Goal: Transaction & Acquisition: Subscribe to service/newsletter

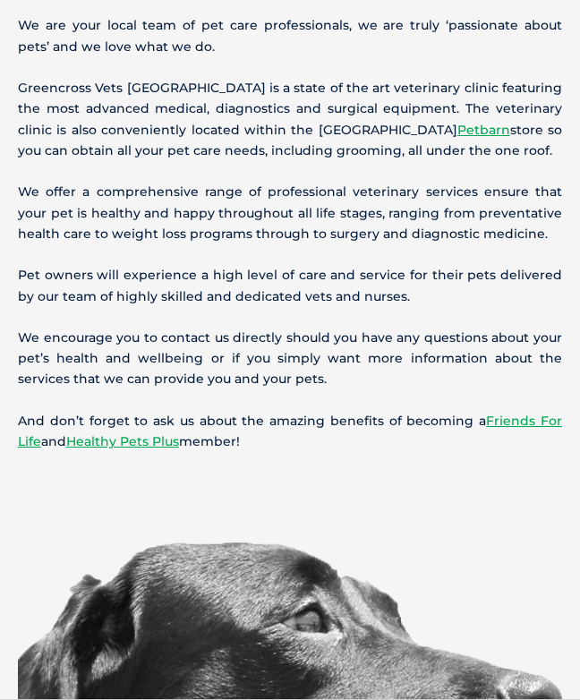
scroll to position [815, 0]
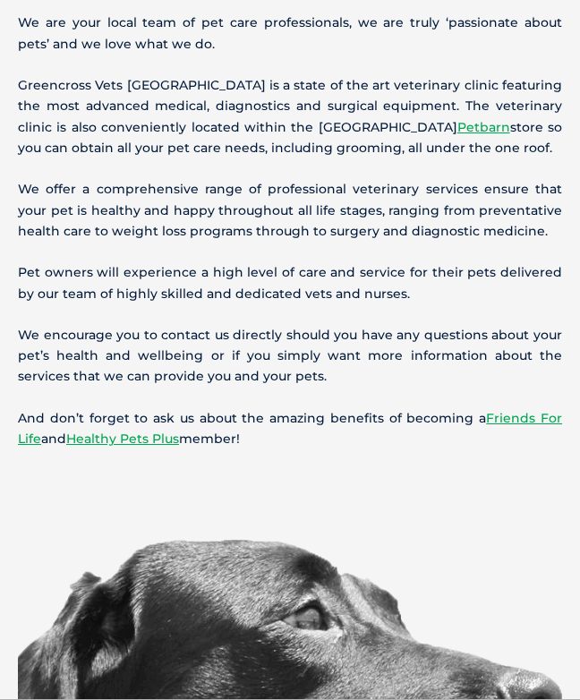
click at [514, 422] on link "Friends For Life" at bounding box center [290, 428] width 544 height 37
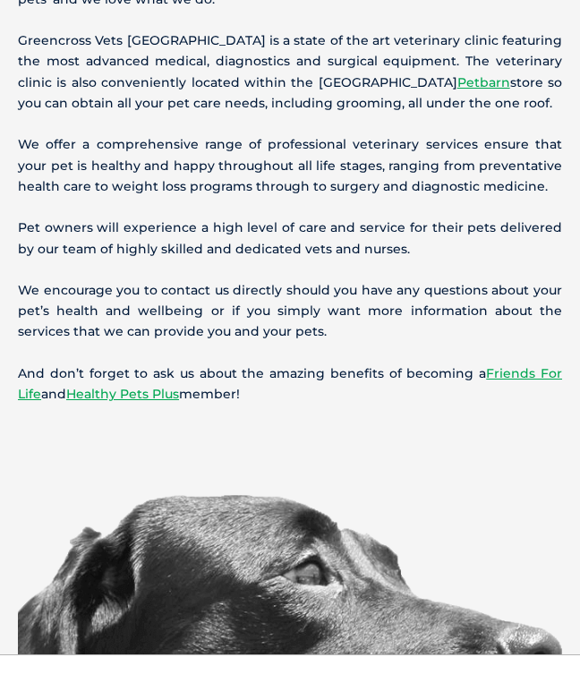
scroll to position [862, 0]
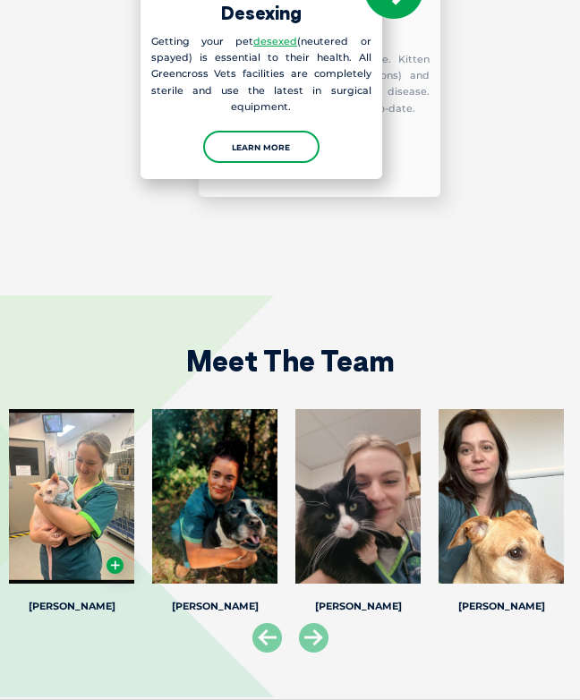
scroll to position [2477, 0]
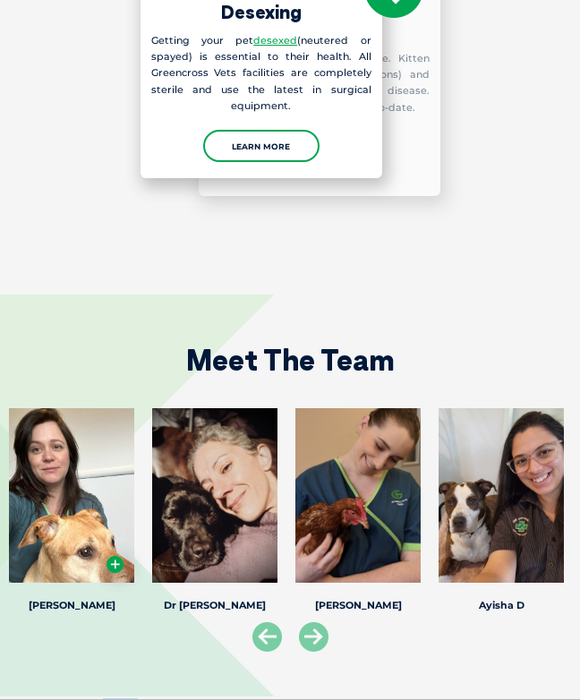
click at [214, 589] on div "Dr Corinne W Dr Corinne W Veterinary Director Meet Dr. Corinne Waddell, a dedic…" at bounding box center [214, 512] width 143 height 208
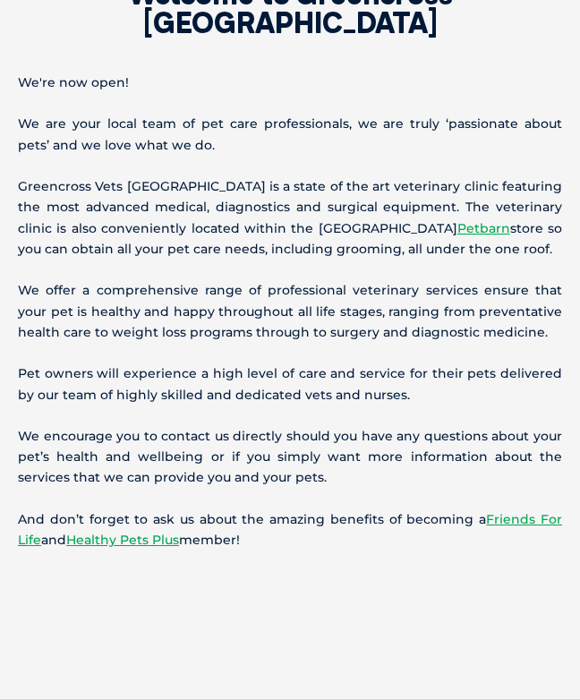
scroll to position [716, 0]
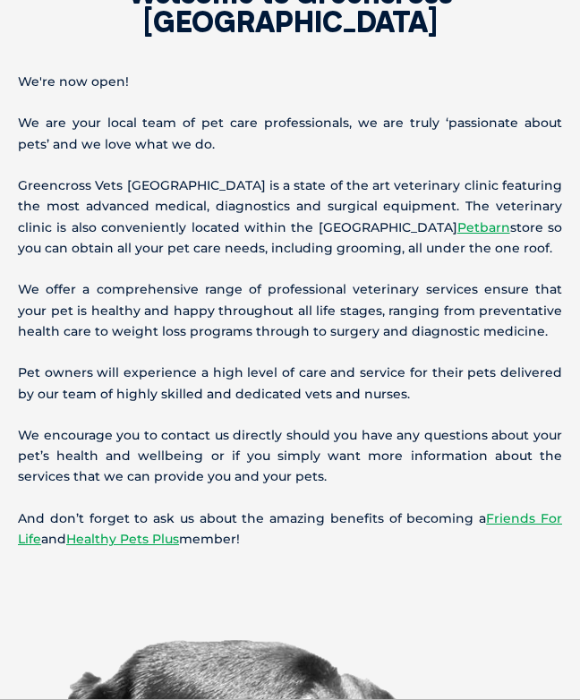
click at [113, 542] on link "Healthy Pets Plus" at bounding box center [122, 539] width 113 height 16
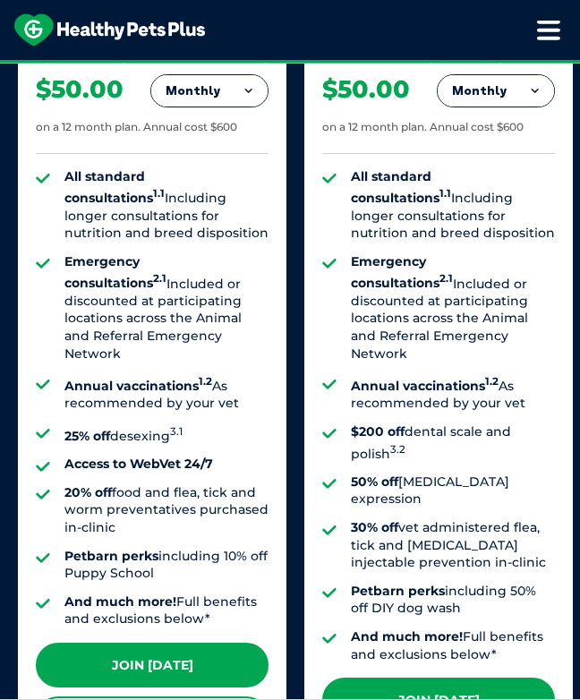
scroll to position [1523, 0]
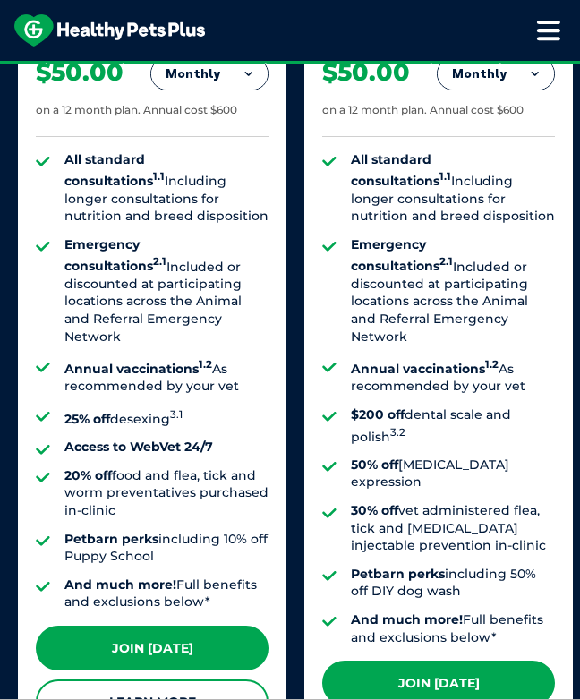
click at [480, 660] on link "Join [DATE]" at bounding box center [438, 682] width 233 height 45
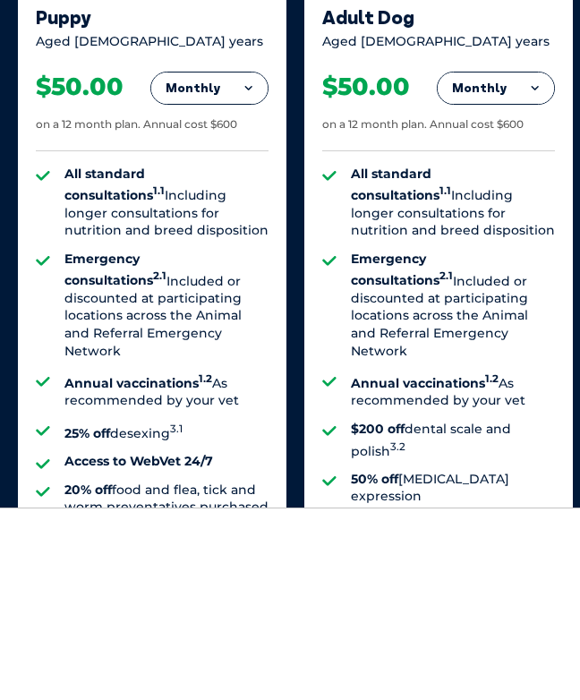
scroll to position [1506, 0]
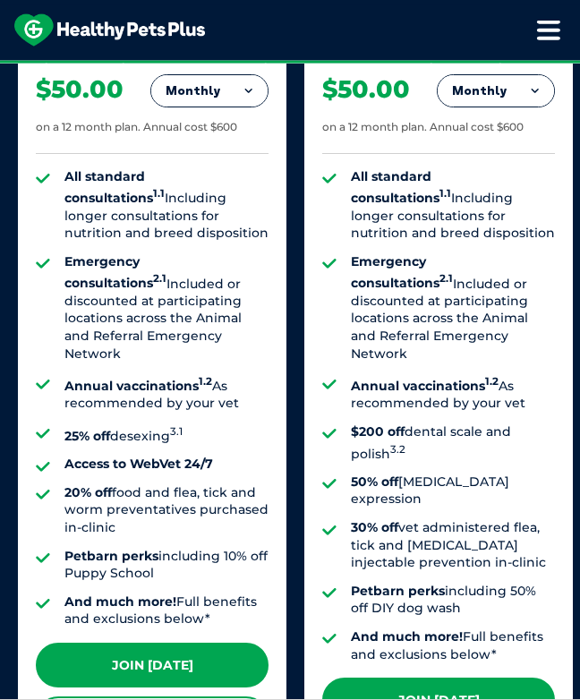
click at [472, 677] on link "Join Today" at bounding box center [438, 699] width 233 height 45
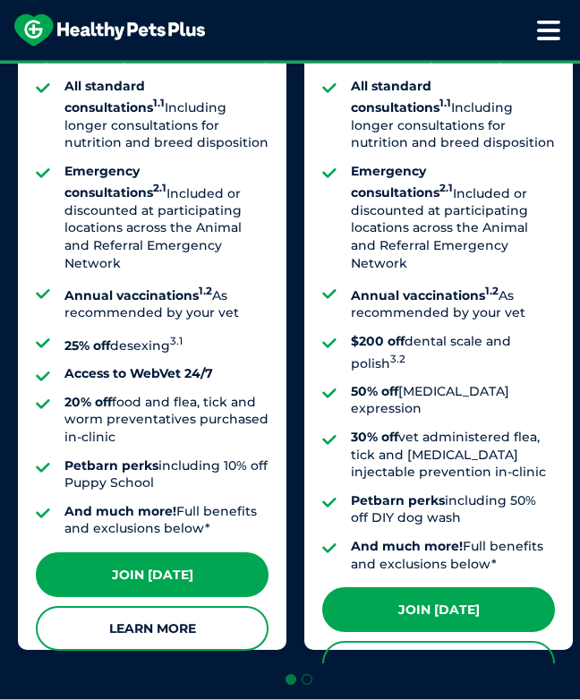
scroll to position [1585, 0]
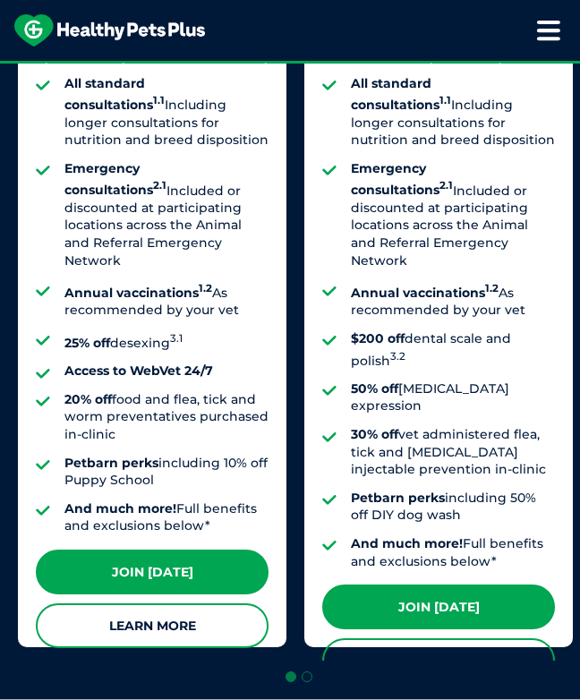
click at [483, 535] on li "And much more! Full benefits and exclusions below*" at bounding box center [453, 552] width 204 height 35
click at [454, 638] on link "Learn More" at bounding box center [438, 660] width 233 height 45
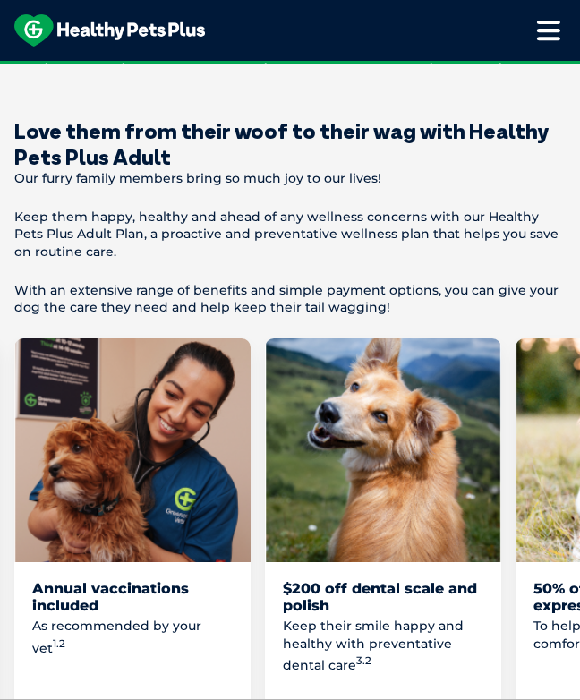
scroll to position [986, 0]
